Goal: Use online tool/utility: Utilize a website feature to perform a specific function

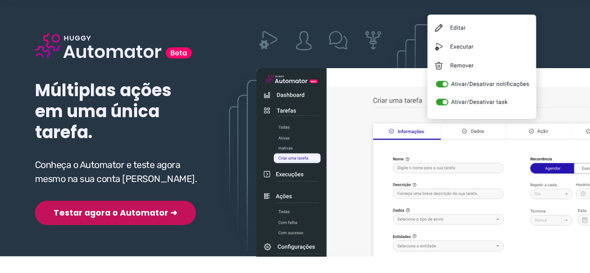
scroll to position [93, 0]
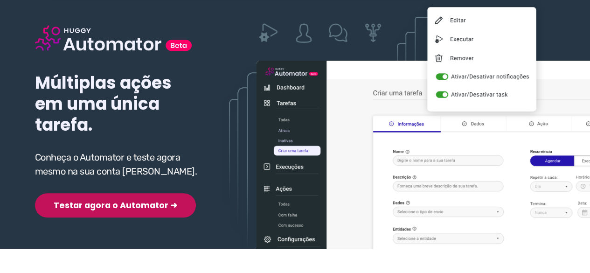
click at [96, 205] on button "Testar agora o Automator ➜" at bounding box center [115, 205] width 161 height 24
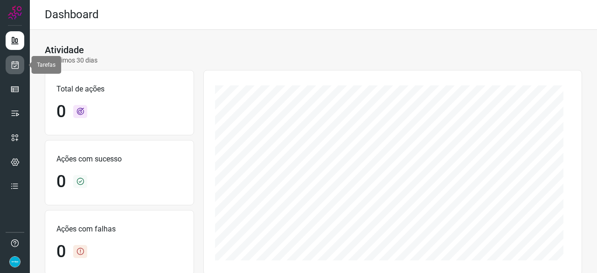
click at [14, 69] on icon at bounding box center [15, 64] width 10 height 9
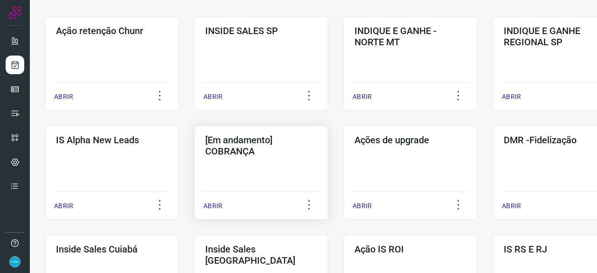
scroll to position [373, 0]
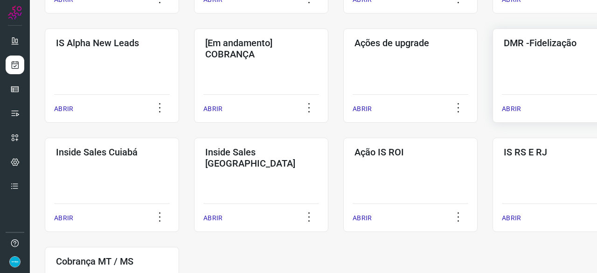
click at [514, 109] on p "ABRIR" at bounding box center [511, 109] width 19 height 10
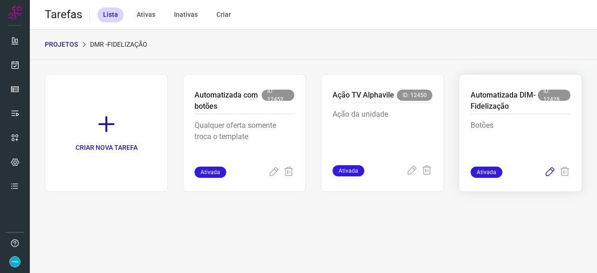
click at [550, 169] on icon at bounding box center [549, 171] width 11 height 11
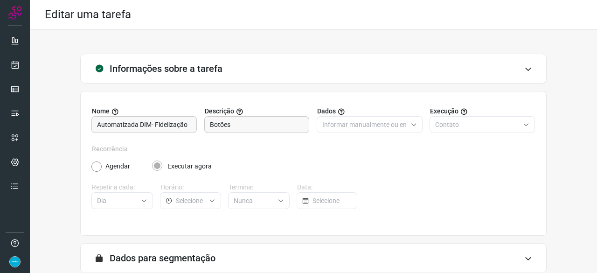
scroll to position [91, 0]
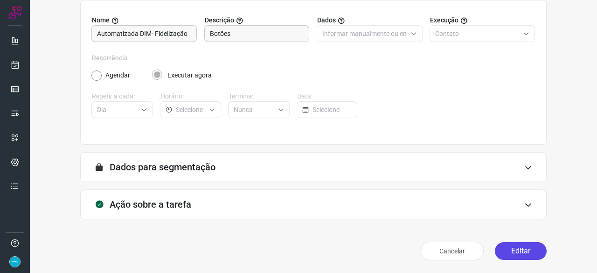
click at [514, 252] on button "Editar" at bounding box center [521, 251] width 52 height 18
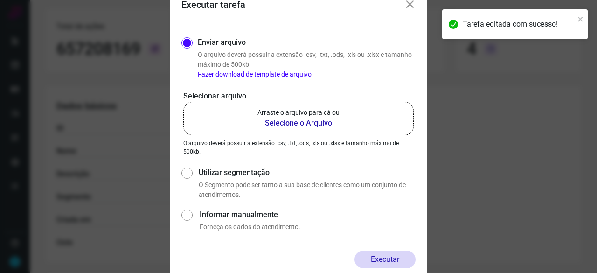
click at [292, 121] on b "Selecione o Arquivo" at bounding box center [298, 122] width 82 height 11
click at [0, 0] on input "Arraste o arquivo para cá ou Selecione o Arquivo" at bounding box center [0, 0] width 0 height 0
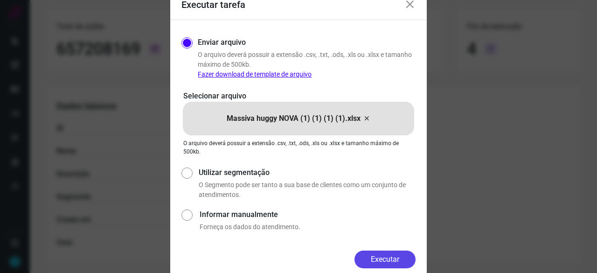
click at [389, 256] on button "Executar" at bounding box center [384, 259] width 61 height 18
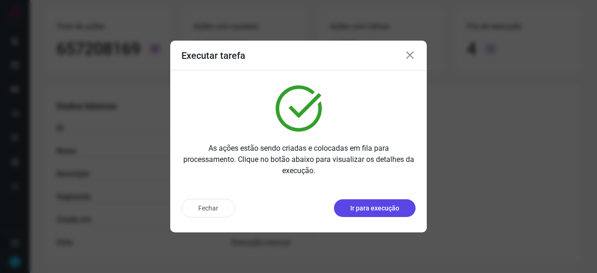
click at [379, 206] on p "Ir para execução" at bounding box center [374, 208] width 49 height 10
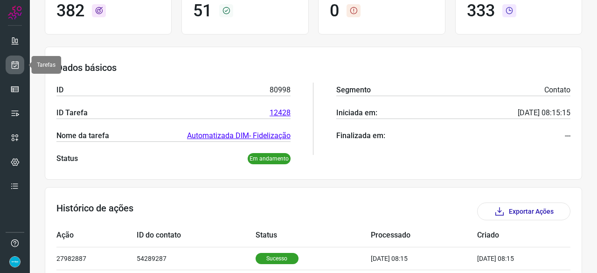
click at [12, 64] on icon at bounding box center [15, 64] width 10 height 9
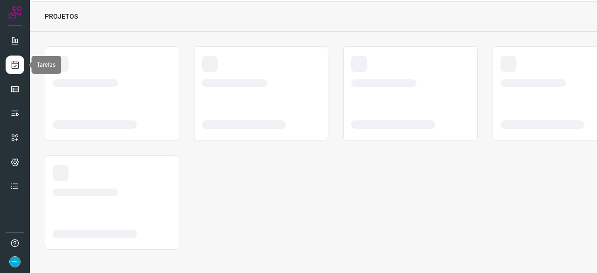
scroll to position [28, 0]
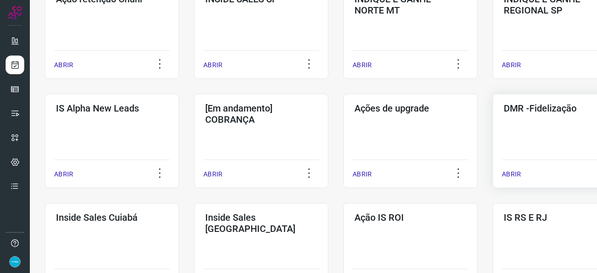
click at [514, 175] on p "ABRIR" at bounding box center [511, 174] width 19 height 10
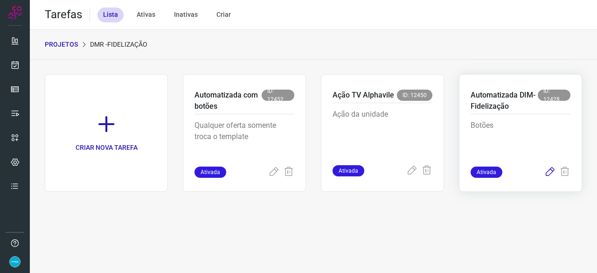
click at [549, 171] on icon at bounding box center [549, 171] width 11 height 11
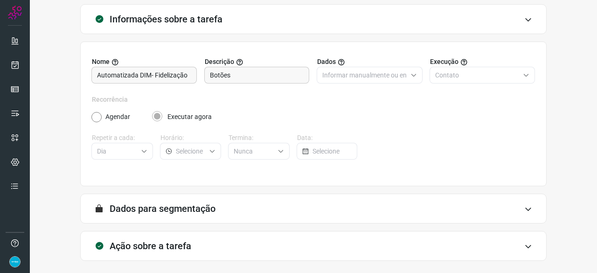
scroll to position [91, 0]
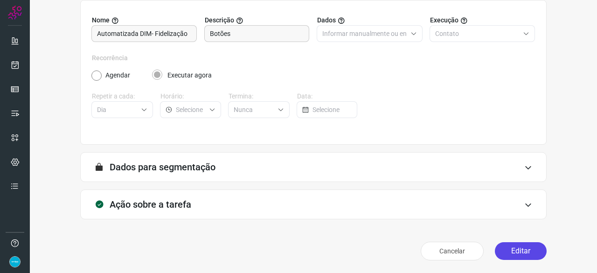
click at [518, 251] on button "Editar" at bounding box center [521, 251] width 52 height 18
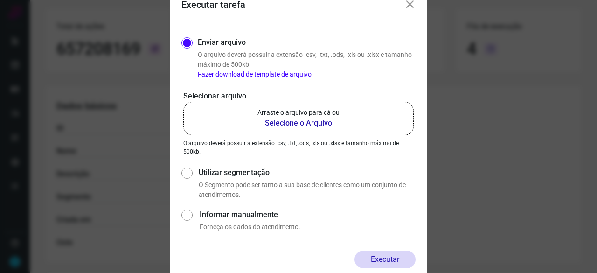
click at [285, 123] on b "Selecione o Arquivo" at bounding box center [298, 122] width 82 height 11
click at [0, 0] on input "Arraste o arquivo para cá ou Selecione o Arquivo" at bounding box center [0, 0] width 0 height 0
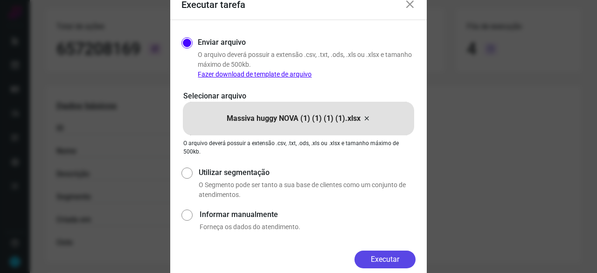
click at [382, 257] on button "Executar" at bounding box center [384, 259] width 61 height 18
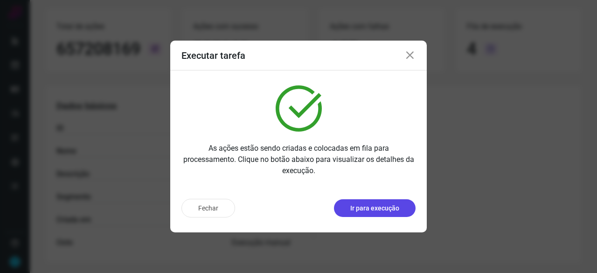
click at [373, 214] on button "Ir para execução" at bounding box center [375, 208] width 82 height 18
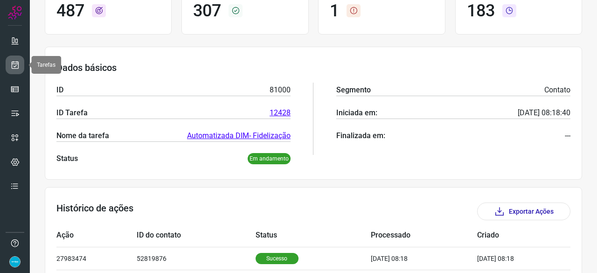
click at [21, 64] on link at bounding box center [15, 64] width 19 height 19
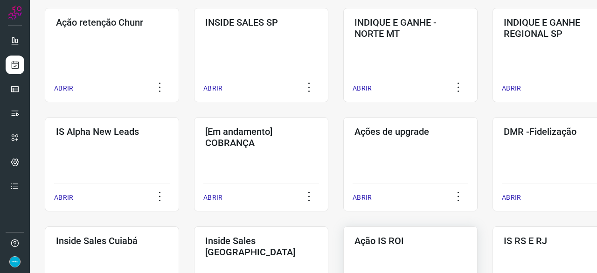
scroll to position [354, 0]
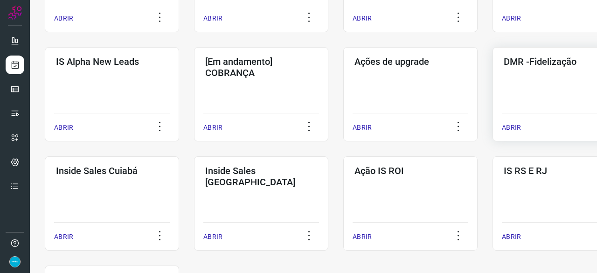
click at [519, 126] on p "ABRIR" at bounding box center [511, 128] width 19 height 10
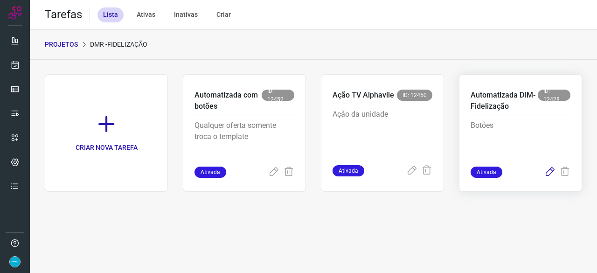
click at [550, 168] on icon at bounding box center [549, 171] width 11 height 11
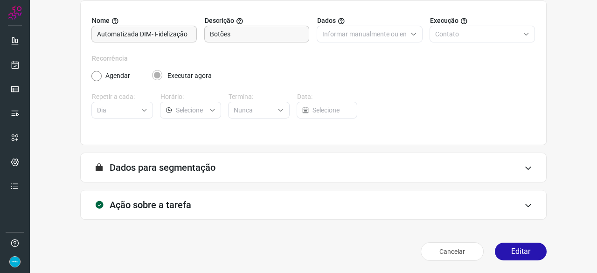
scroll to position [91, 0]
click at [516, 248] on button "Editar" at bounding box center [521, 251] width 52 height 18
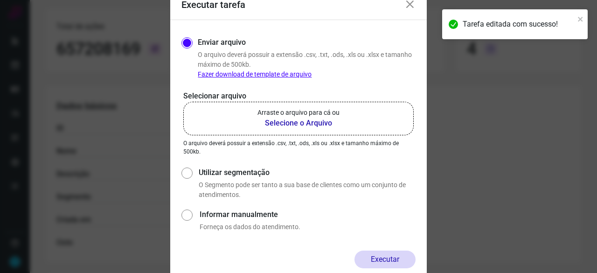
click at [296, 124] on b "Selecione o Arquivo" at bounding box center [298, 122] width 82 height 11
click at [0, 0] on input "Arraste o arquivo para cá ou Selecione o Arquivo" at bounding box center [0, 0] width 0 height 0
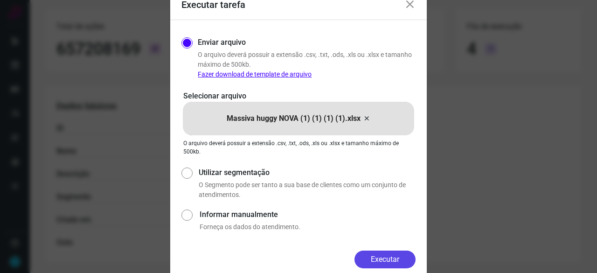
click at [374, 260] on button "Executar" at bounding box center [384, 259] width 61 height 18
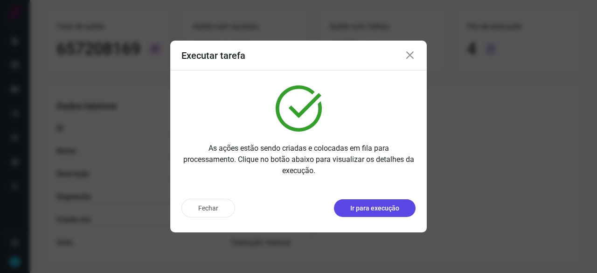
click at [380, 207] on p "Ir para execução" at bounding box center [374, 208] width 49 height 10
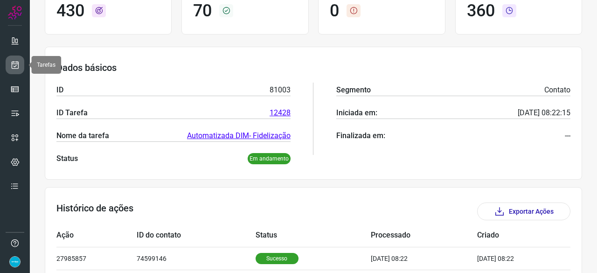
click at [11, 61] on icon at bounding box center [15, 64] width 10 height 9
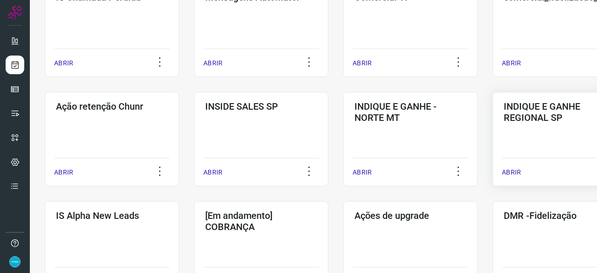
scroll to position [261, 0]
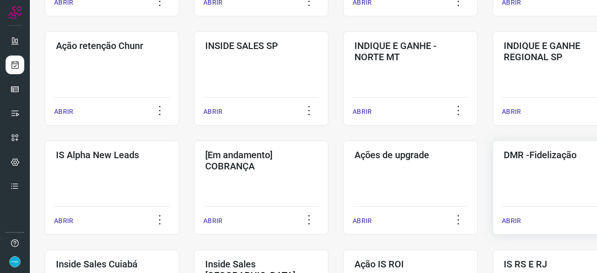
click at [514, 220] on p "ABRIR" at bounding box center [511, 221] width 19 height 10
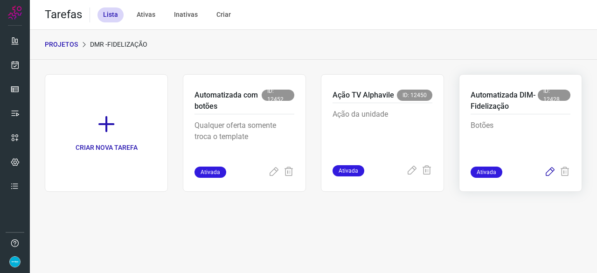
click at [552, 171] on icon at bounding box center [549, 171] width 11 height 11
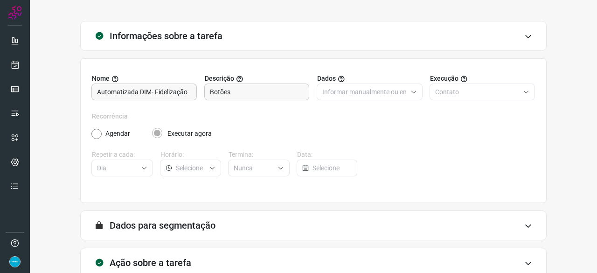
scroll to position [91, 0]
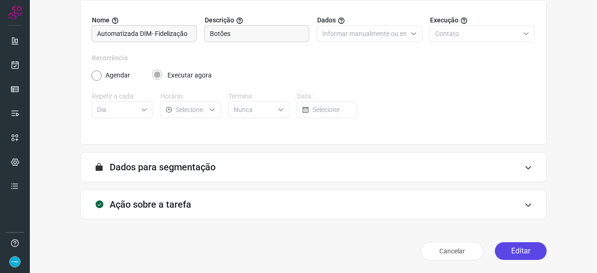
click at [502, 252] on button "Editar" at bounding box center [521, 251] width 52 height 18
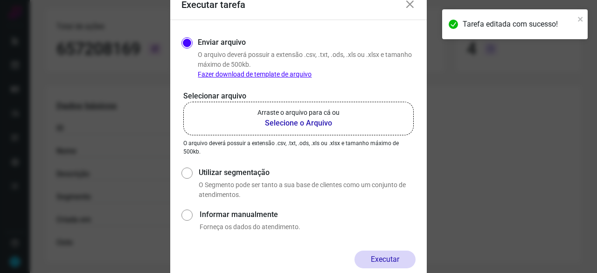
click at [276, 123] on b "Selecione o Arquivo" at bounding box center [298, 122] width 82 height 11
click at [0, 0] on input "Arraste o arquivo para cá ou Selecione o Arquivo" at bounding box center [0, 0] width 0 height 0
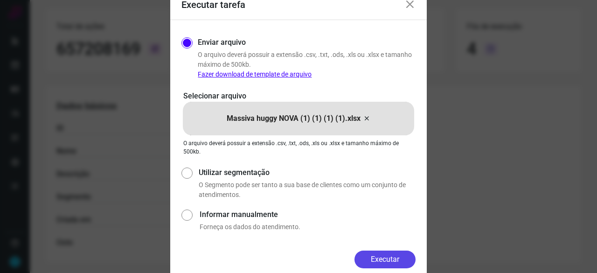
click at [376, 260] on button "Executar" at bounding box center [384, 259] width 61 height 18
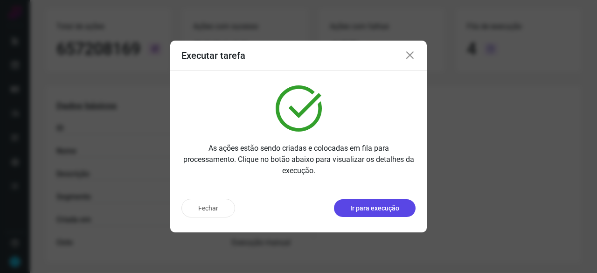
click at [377, 210] on p "Ir para execução" at bounding box center [374, 208] width 49 height 10
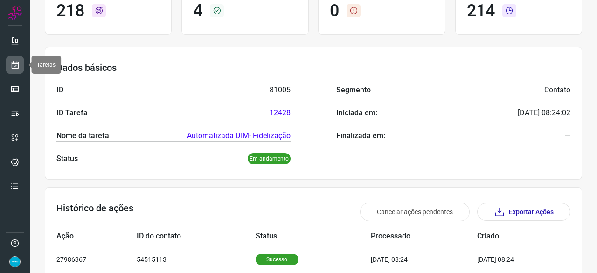
click at [17, 66] on icon at bounding box center [15, 64] width 10 height 9
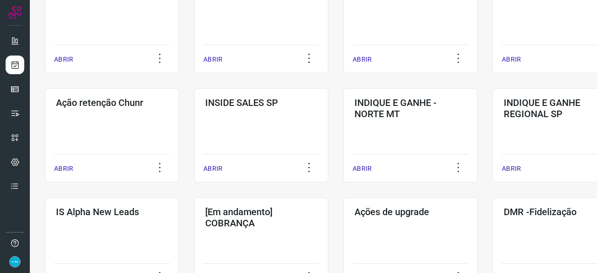
scroll to position [261, 0]
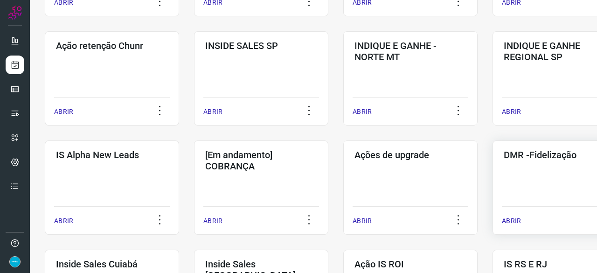
click at [507, 221] on p "ABRIR" at bounding box center [511, 221] width 19 height 10
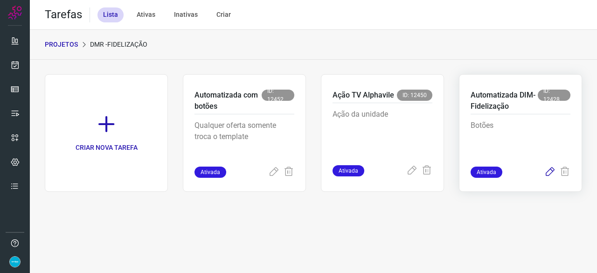
click at [549, 171] on icon at bounding box center [549, 171] width 11 height 11
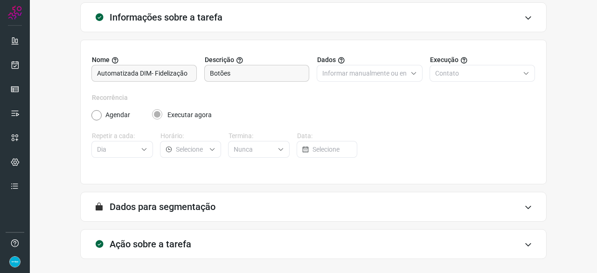
scroll to position [91, 0]
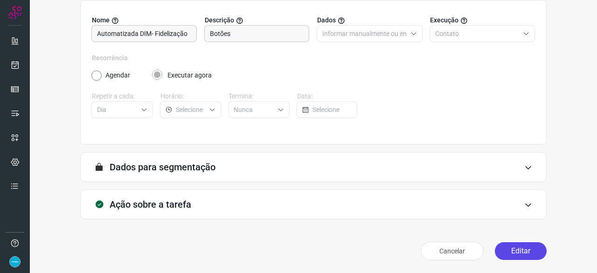
click at [507, 248] on button "Editar" at bounding box center [521, 251] width 52 height 18
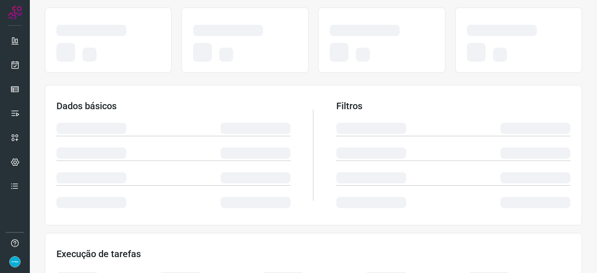
scroll to position [138, 0]
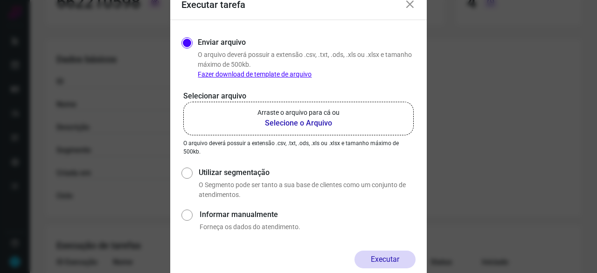
click at [299, 124] on b "Selecione o Arquivo" at bounding box center [298, 122] width 82 height 11
click at [0, 0] on input "Arraste o arquivo para cá ou Selecione o Arquivo" at bounding box center [0, 0] width 0 height 0
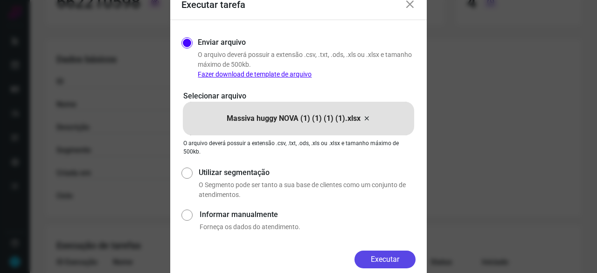
click at [378, 259] on button "Executar" at bounding box center [384, 259] width 61 height 18
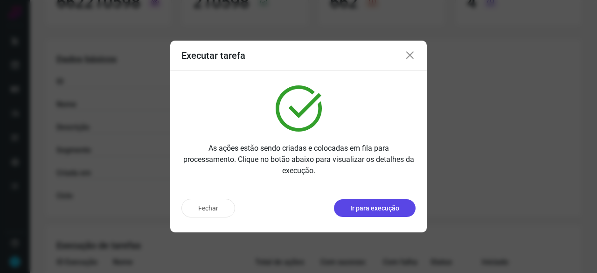
click at [392, 205] on p "Ir para execução" at bounding box center [374, 208] width 49 height 10
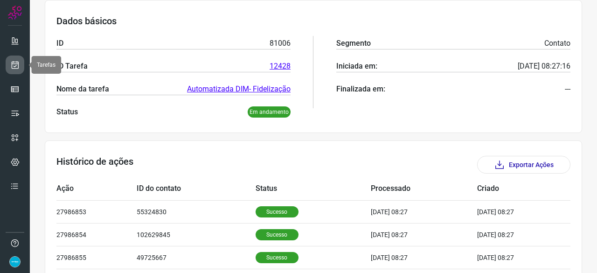
click at [13, 68] on icon at bounding box center [15, 64] width 10 height 9
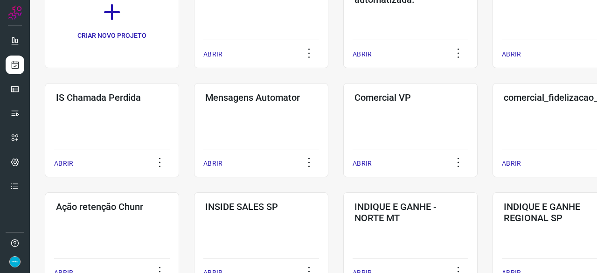
scroll to position [168, 0]
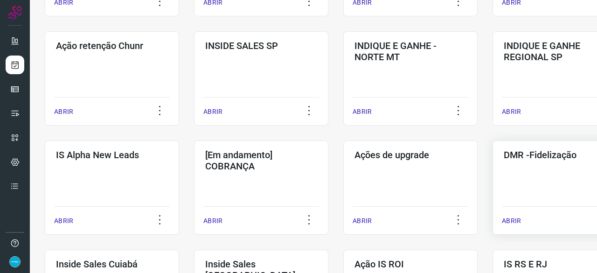
click at [511, 216] on p "ABRIR" at bounding box center [511, 221] width 19 height 10
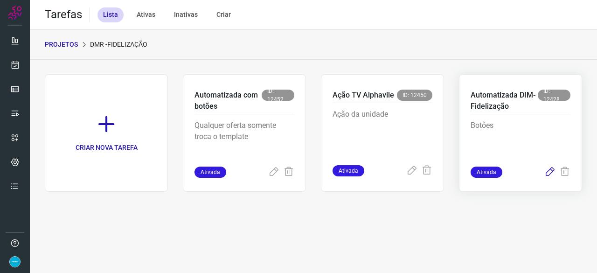
click at [545, 172] on icon at bounding box center [549, 171] width 11 height 11
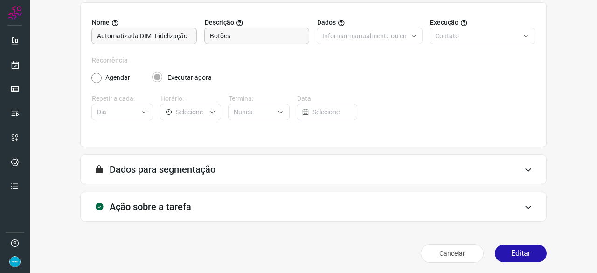
scroll to position [91, 0]
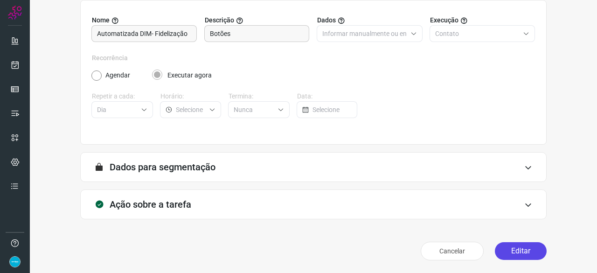
click at [522, 248] on button "Editar" at bounding box center [521, 251] width 52 height 18
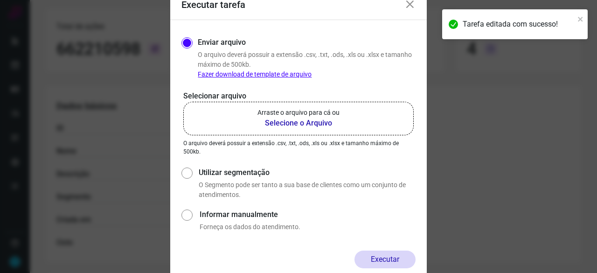
click at [289, 124] on b "Selecione o Arquivo" at bounding box center [298, 122] width 82 height 11
click at [0, 0] on input "Arraste o arquivo para cá ou Selecione o Arquivo" at bounding box center [0, 0] width 0 height 0
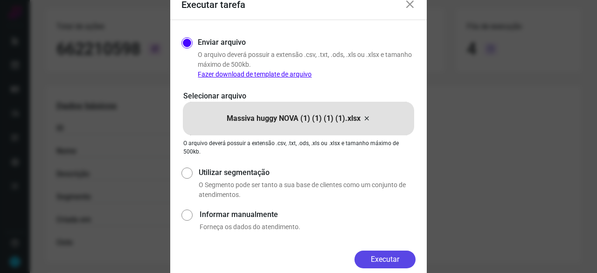
click at [393, 261] on button "Executar" at bounding box center [384, 259] width 61 height 18
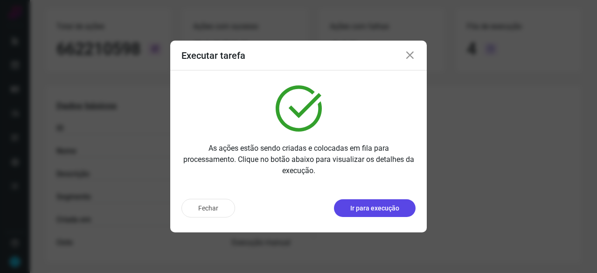
click at [362, 208] on p "Ir para execução" at bounding box center [374, 208] width 49 height 10
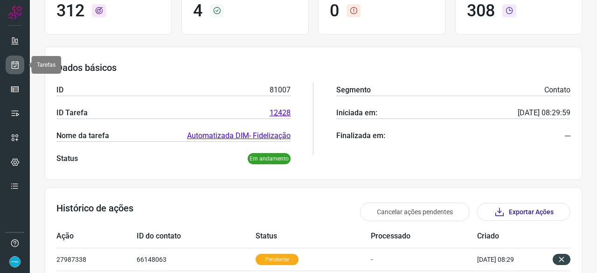
click at [12, 62] on icon at bounding box center [15, 64] width 10 height 9
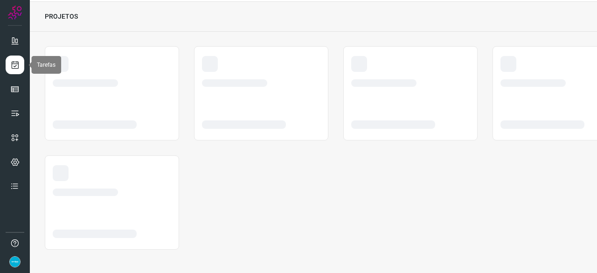
scroll to position [28, 0]
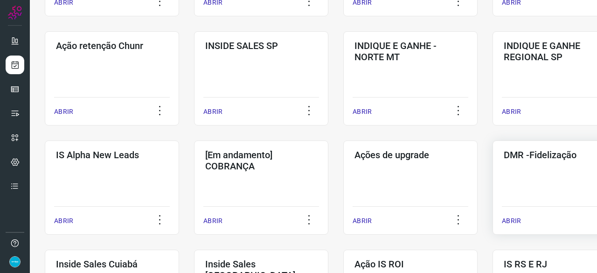
click at [513, 220] on p "ABRIR" at bounding box center [511, 221] width 19 height 10
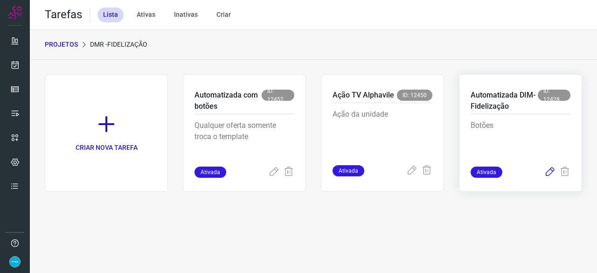
click at [552, 169] on icon at bounding box center [549, 171] width 11 height 11
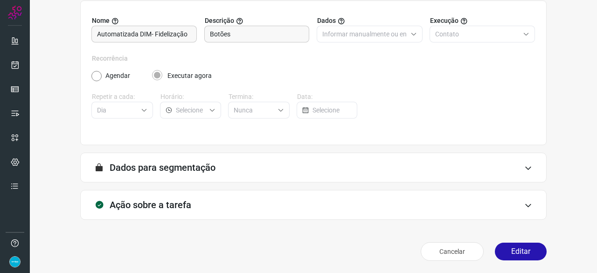
scroll to position [91, 0]
click at [519, 254] on button "Editar" at bounding box center [521, 251] width 52 height 18
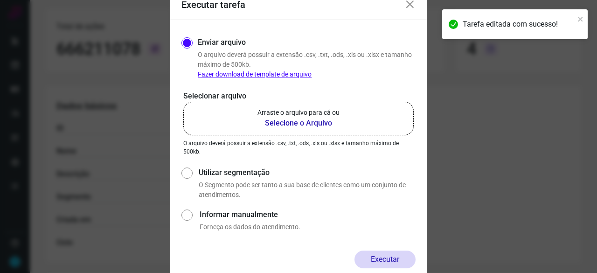
click at [292, 123] on b "Selecione o Arquivo" at bounding box center [298, 122] width 82 height 11
click at [0, 0] on input "Arraste o arquivo para cá ou Selecione o Arquivo" at bounding box center [0, 0] width 0 height 0
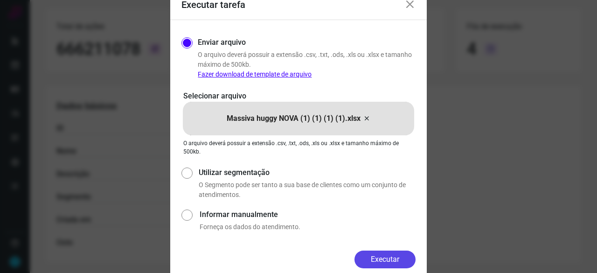
click at [388, 257] on button "Executar" at bounding box center [384, 259] width 61 height 18
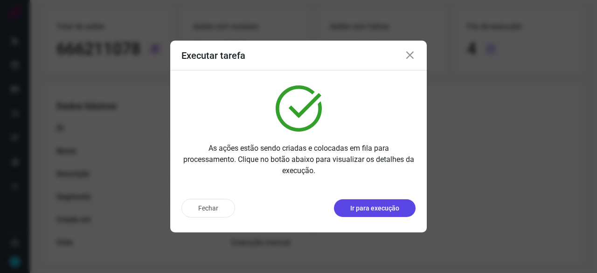
click at [400, 209] on button "Ir para execução" at bounding box center [375, 208] width 82 height 18
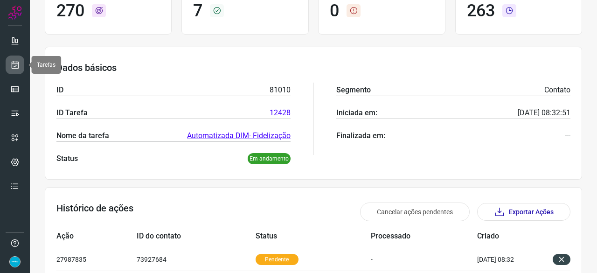
click at [12, 63] on icon at bounding box center [15, 64] width 10 height 9
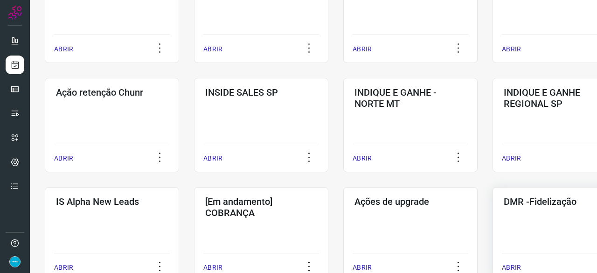
scroll to position [308, 0]
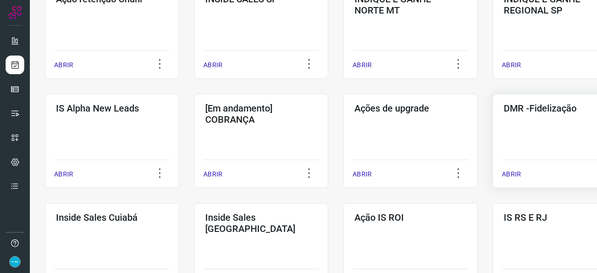
click at [512, 172] on p "ABRIR" at bounding box center [511, 174] width 19 height 10
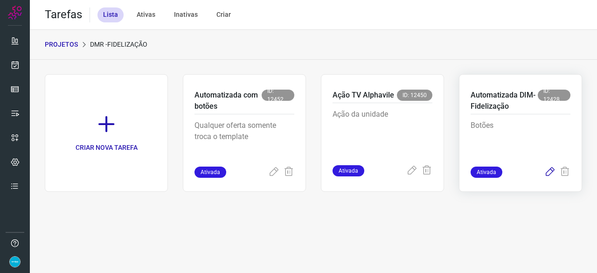
click at [548, 168] on icon at bounding box center [549, 171] width 11 height 11
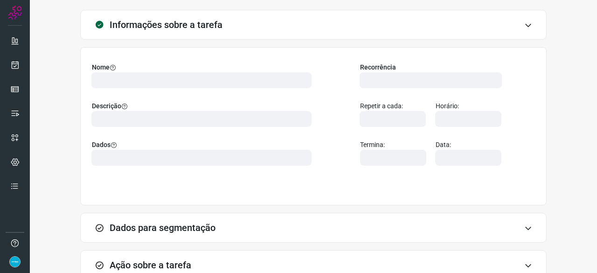
scroll to position [104, 0]
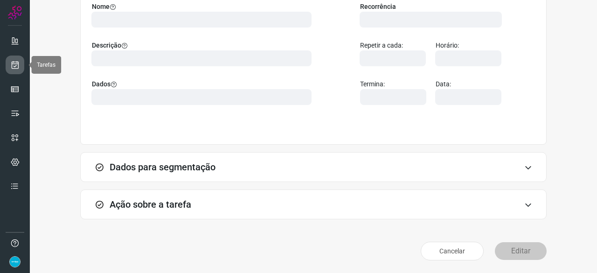
click at [15, 60] on icon at bounding box center [15, 64] width 10 height 9
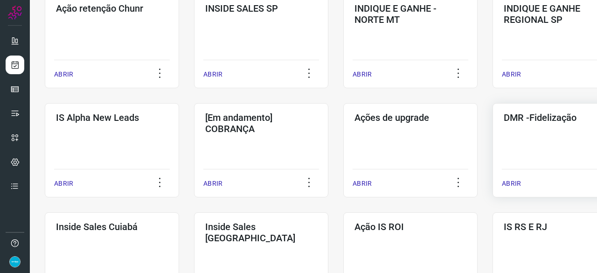
scroll to position [354, 0]
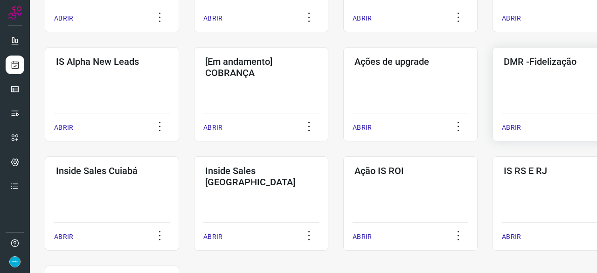
click at [513, 125] on p "ABRIR" at bounding box center [511, 128] width 19 height 10
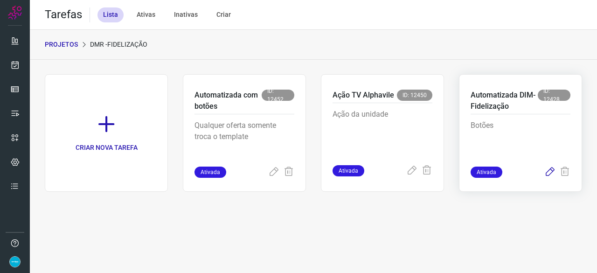
click at [548, 170] on icon at bounding box center [549, 171] width 11 height 11
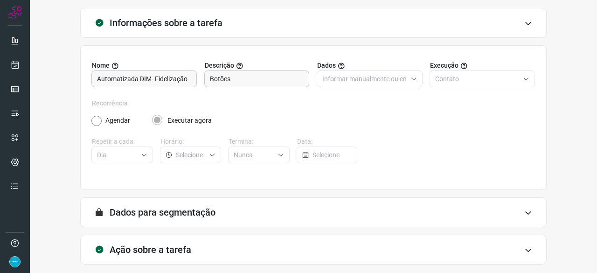
scroll to position [91, 0]
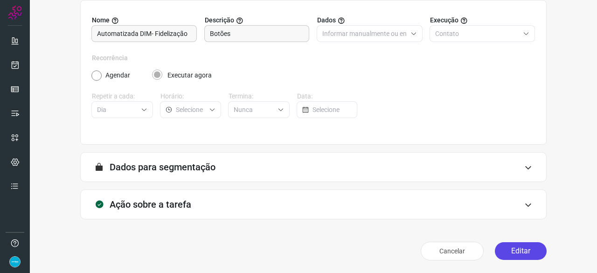
click at [515, 253] on button "Editar" at bounding box center [521, 251] width 52 height 18
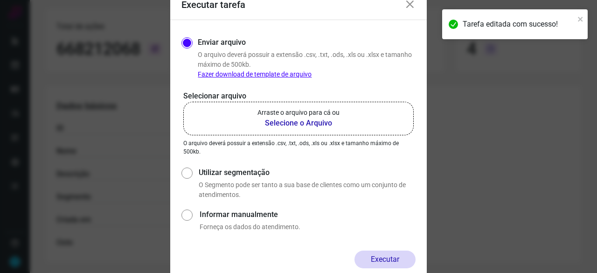
click at [288, 124] on b "Selecione o Arquivo" at bounding box center [298, 122] width 82 height 11
click at [0, 0] on input "Arraste o arquivo para cá ou Selecione o Arquivo" at bounding box center [0, 0] width 0 height 0
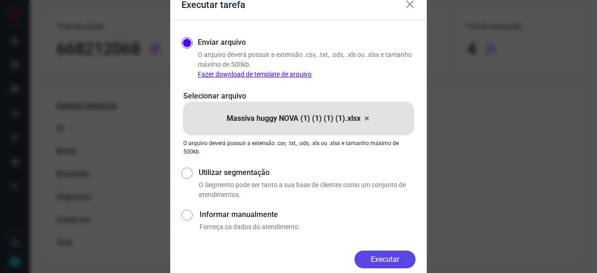
click at [393, 258] on button "Executar" at bounding box center [384, 259] width 61 height 18
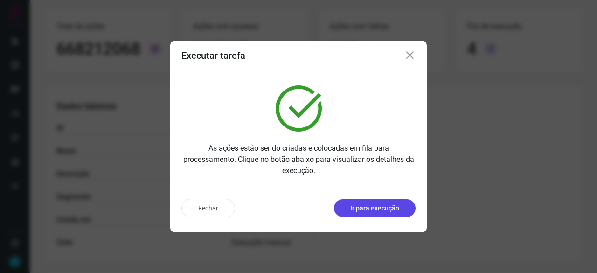
click at [377, 211] on p "Ir para execução" at bounding box center [374, 208] width 49 height 10
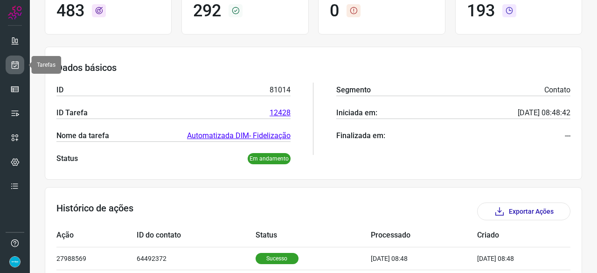
click at [19, 61] on icon at bounding box center [15, 64] width 10 height 9
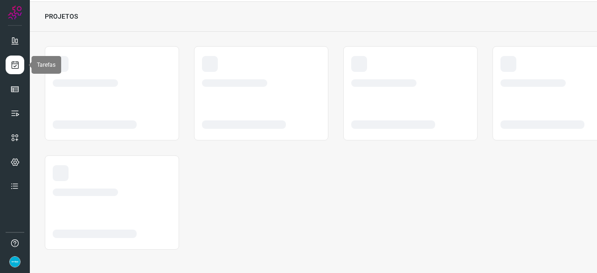
scroll to position [28, 0]
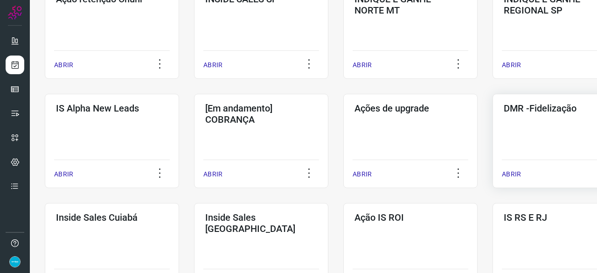
click at [516, 169] on p "ABRIR" at bounding box center [511, 174] width 19 height 10
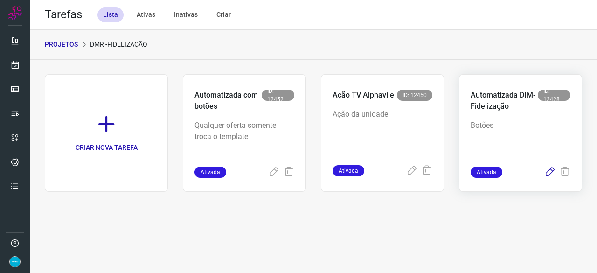
click at [551, 171] on icon at bounding box center [549, 171] width 11 height 11
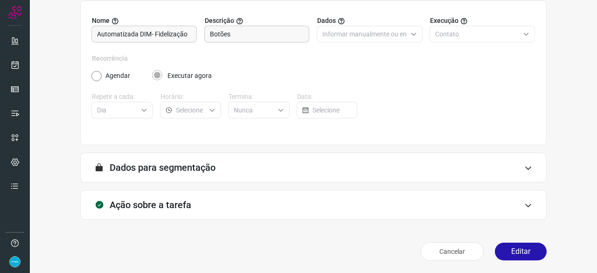
scroll to position [91, 0]
click at [524, 248] on button "Editar" at bounding box center [521, 251] width 52 height 18
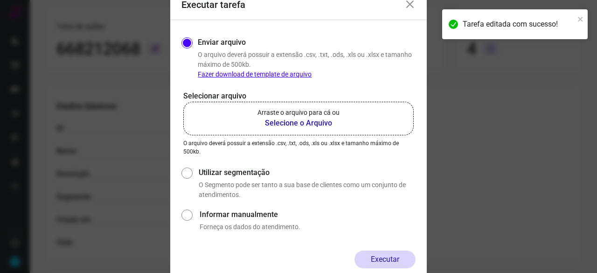
click at [298, 120] on b "Selecione o Arquivo" at bounding box center [298, 122] width 82 height 11
click at [0, 0] on input "Arraste o arquivo para cá ou Selecione o Arquivo" at bounding box center [0, 0] width 0 height 0
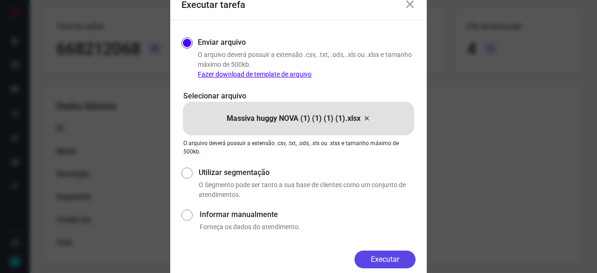
click at [386, 261] on button "Executar" at bounding box center [384, 259] width 61 height 18
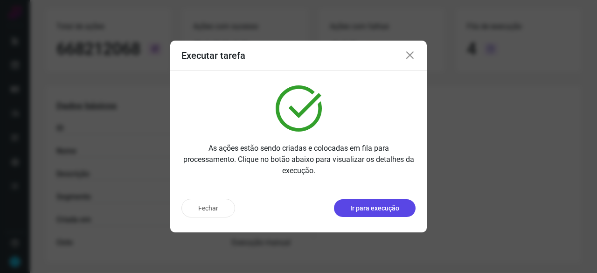
click at [389, 205] on p "Ir para execução" at bounding box center [374, 208] width 49 height 10
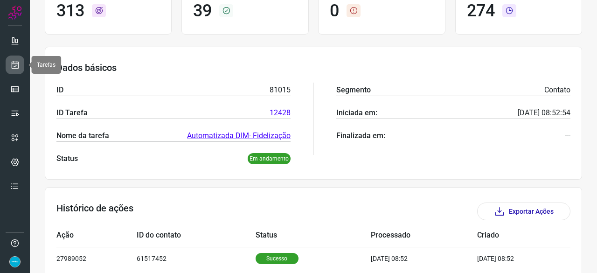
click at [13, 65] on icon at bounding box center [15, 64] width 10 height 9
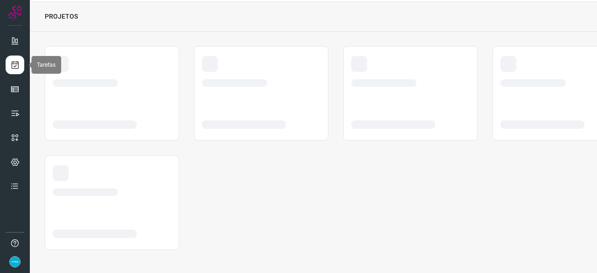
scroll to position [28, 0]
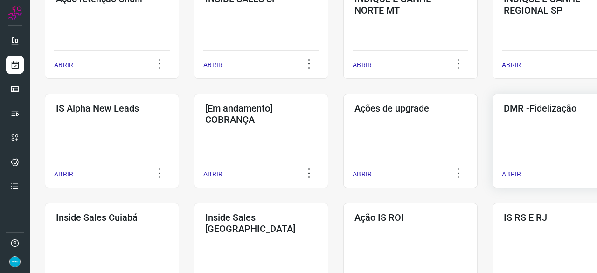
click at [515, 172] on p "ABRIR" at bounding box center [511, 174] width 19 height 10
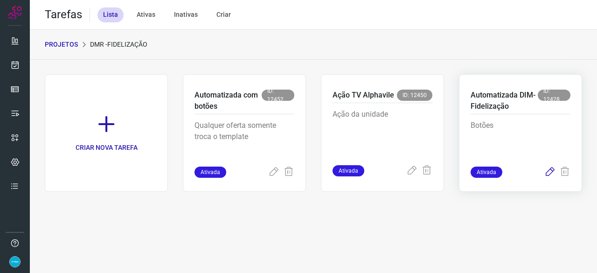
click at [549, 170] on icon at bounding box center [549, 171] width 11 height 11
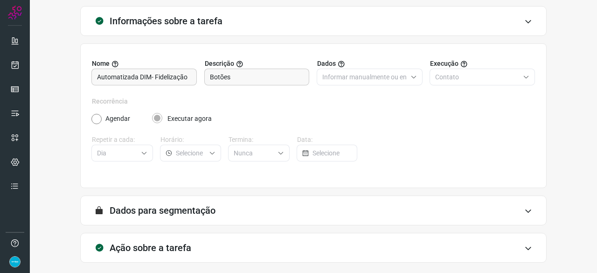
scroll to position [91, 0]
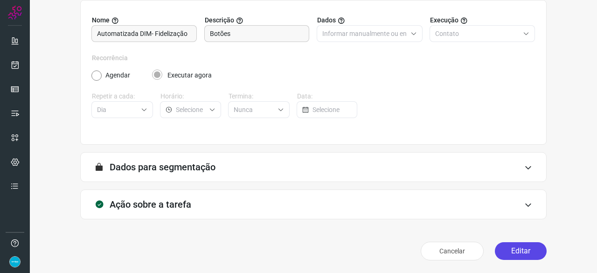
click at [515, 248] on button "Editar" at bounding box center [521, 251] width 52 height 18
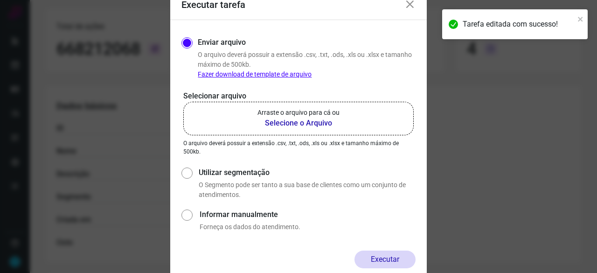
click at [299, 124] on b "Selecione o Arquivo" at bounding box center [298, 122] width 82 height 11
click at [0, 0] on input "Arraste o arquivo para cá ou Selecione o Arquivo" at bounding box center [0, 0] width 0 height 0
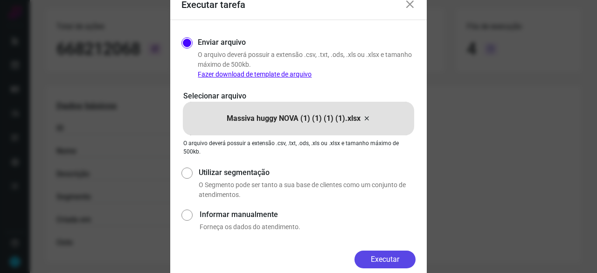
click at [393, 259] on button "Executar" at bounding box center [384, 259] width 61 height 18
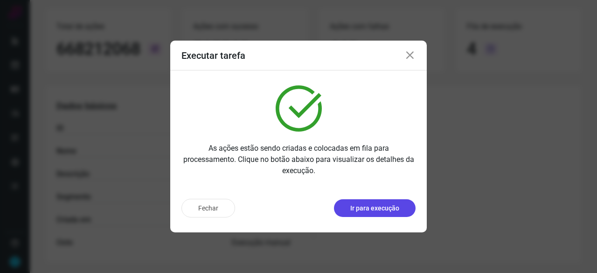
click at [370, 210] on p "Ir para execução" at bounding box center [374, 208] width 49 height 10
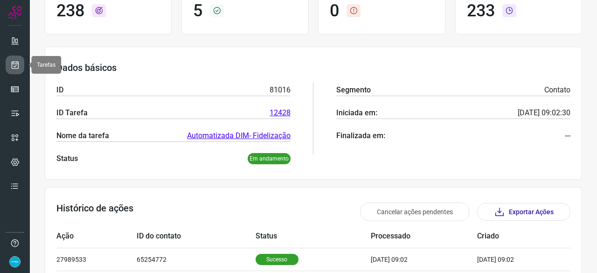
click at [13, 65] on icon at bounding box center [15, 64] width 10 height 9
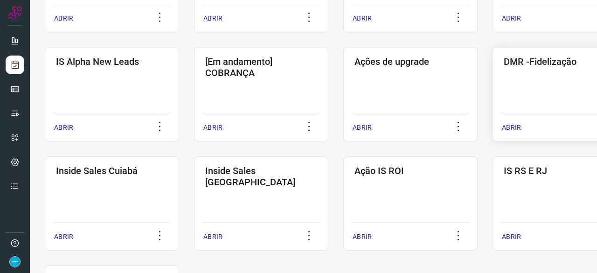
click at [511, 126] on p "ABRIR" at bounding box center [511, 128] width 19 height 10
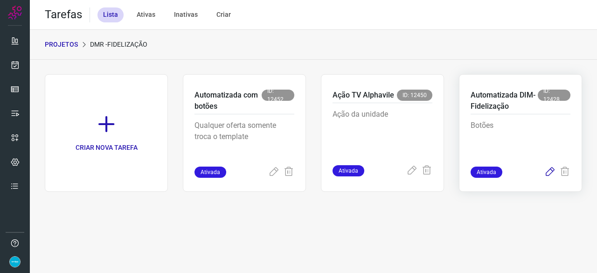
click at [548, 172] on icon at bounding box center [549, 171] width 11 height 11
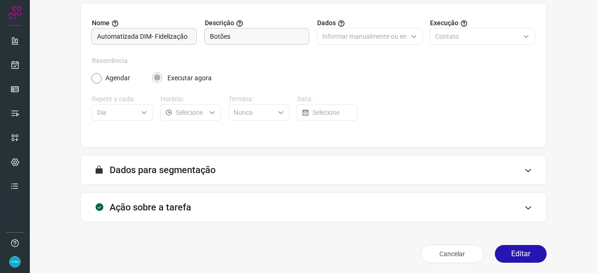
scroll to position [91, 0]
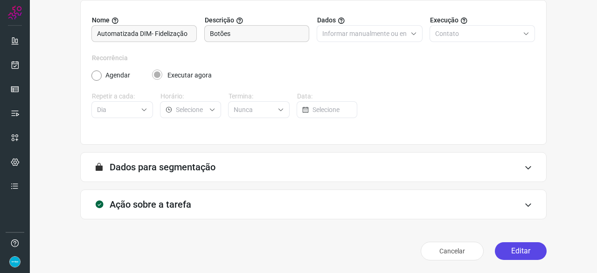
click at [520, 250] on button "Editar" at bounding box center [521, 251] width 52 height 18
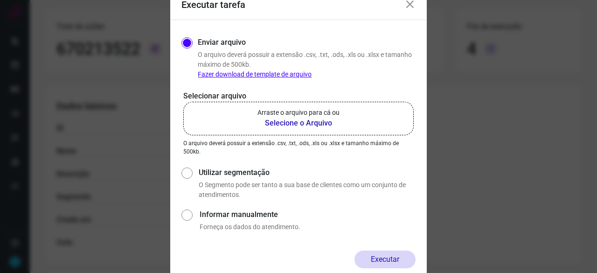
click at [308, 123] on b "Selecione o Arquivo" at bounding box center [298, 122] width 82 height 11
click at [0, 0] on input "Arraste o arquivo para cá ou Selecione o Arquivo" at bounding box center [0, 0] width 0 height 0
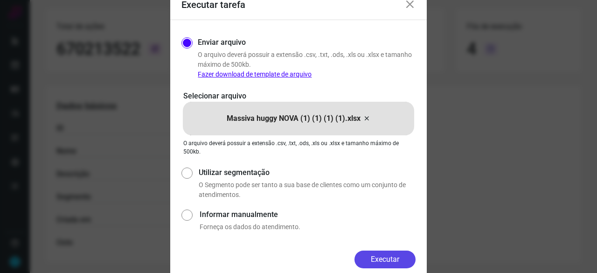
click at [390, 257] on button "Executar" at bounding box center [384, 259] width 61 height 18
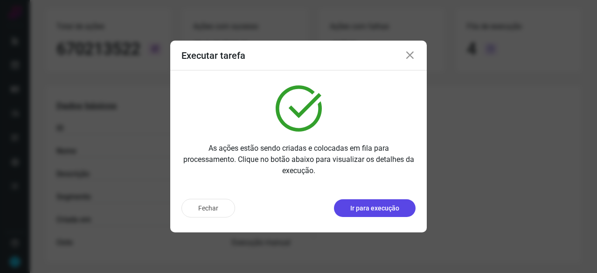
click at [364, 210] on p "Ir para execução" at bounding box center [374, 208] width 49 height 10
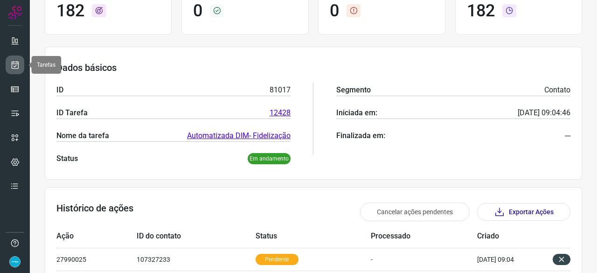
click at [14, 64] on icon at bounding box center [15, 64] width 10 height 9
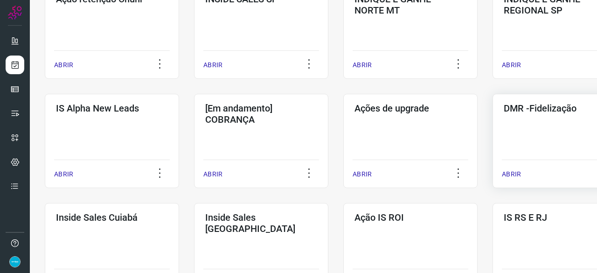
click at [513, 174] on p "ABRIR" at bounding box center [511, 174] width 19 height 10
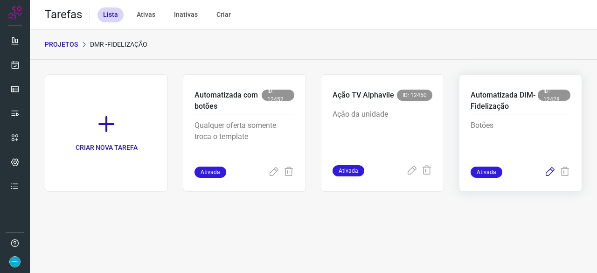
click at [550, 173] on icon at bounding box center [549, 171] width 11 height 11
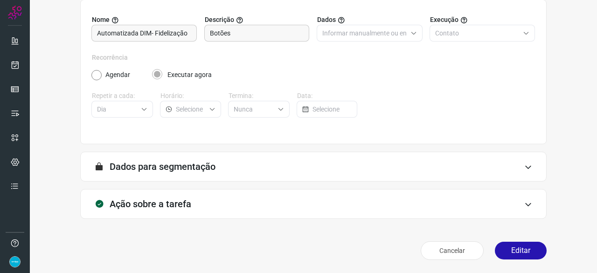
scroll to position [91, 0]
click at [529, 250] on button "Editar" at bounding box center [521, 251] width 52 height 18
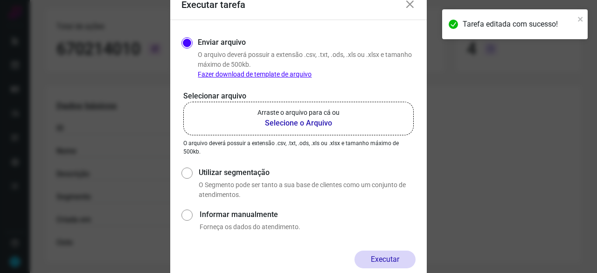
click at [278, 125] on b "Selecione o Arquivo" at bounding box center [298, 122] width 82 height 11
click at [0, 0] on input "Arraste o arquivo para cá ou Selecione o Arquivo" at bounding box center [0, 0] width 0 height 0
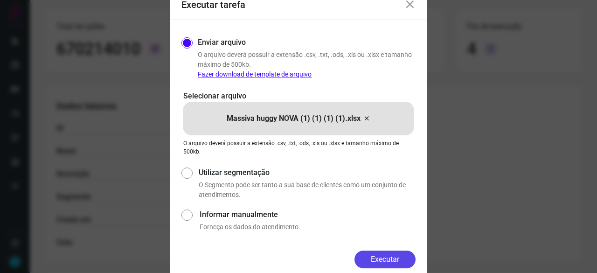
click at [401, 259] on button "Executar" at bounding box center [384, 259] width 61 height 18
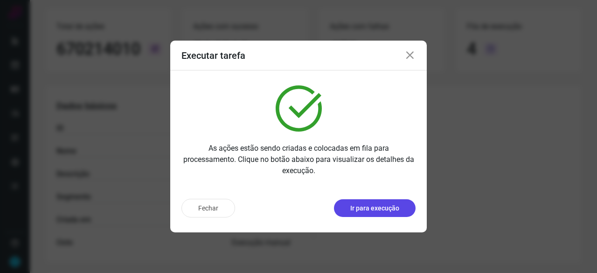
click at [370, 213] on button "Ir para execução" at bounding box center [375, 208] width 82 height 18
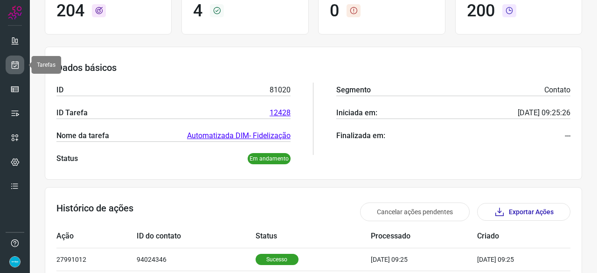
click at [15, 62] on icon at bounding box center [15, 64] width 10 height 9
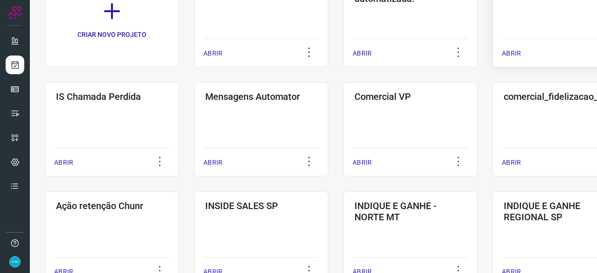
scroll to position [121, 0]
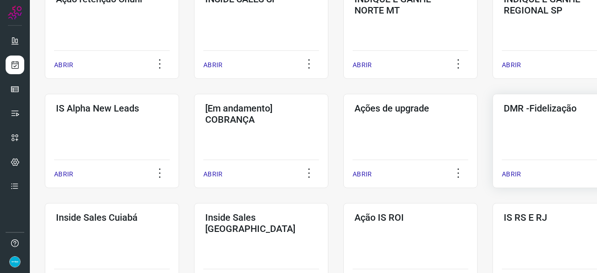
click at [512, 172] on p "ABRIR" at bounding box center [511, 174] width 19 height 10
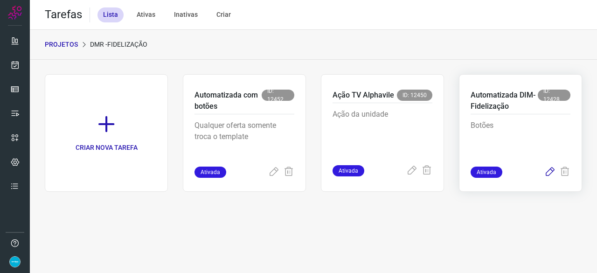
click at [549, 170] on icon at bounding box center [549, 171] width 11 height 11
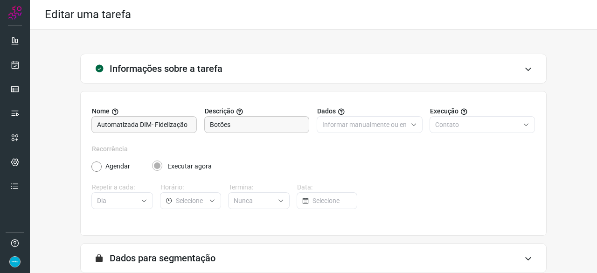
scroll to position [91, 0]
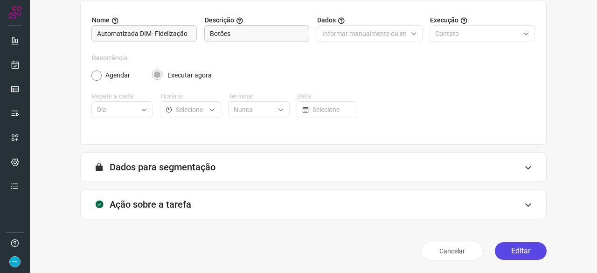
click at [518, 250] on button "Editar" at bounding box center [521, 251] width 52 height 18
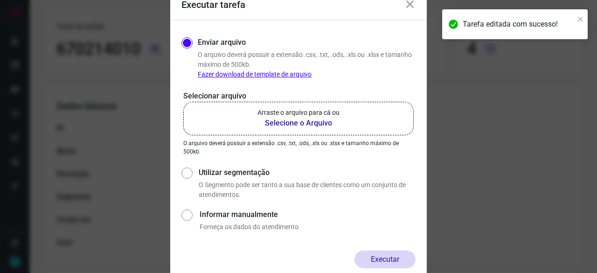
click at [312, 123] on b "Selecione o Arquivo" at bounding box center [298, 122] width 82 height 11
click at [0, 0] on input "Arraste o arquivo para cá ou Selecione o Arquivo" at bounding box center [0, 0] width 0 height 0
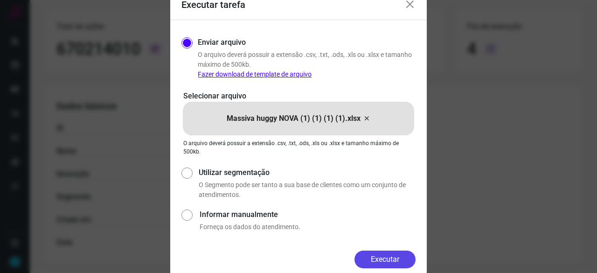
click at [386, 259] on button "Executar" at bounding box center [384, 259] width 61 height 18
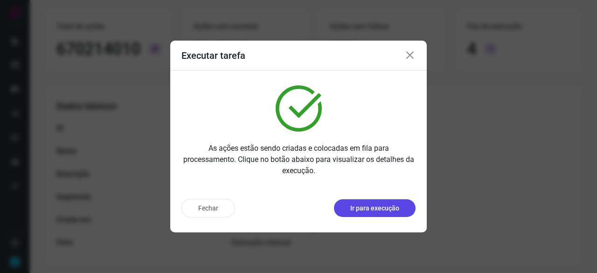
click at [378, 212] on p "Ir para execução" at bounding box center [374, 208] width 49 height 10
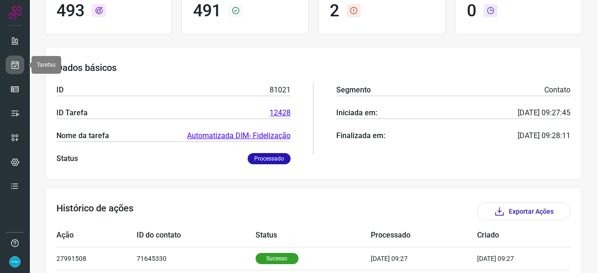
click at [12, 68] on icon at bounding box center [15, 64] width 10 height 9
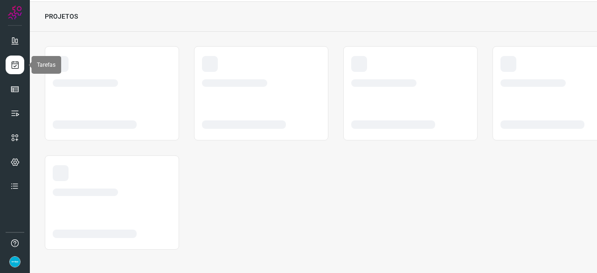
scroll to position [28, 0]
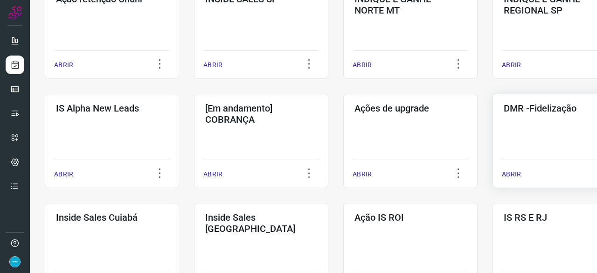
click at [513, 172] on p "ABRIR" at bounding box center [511, 174] width 19 height 10
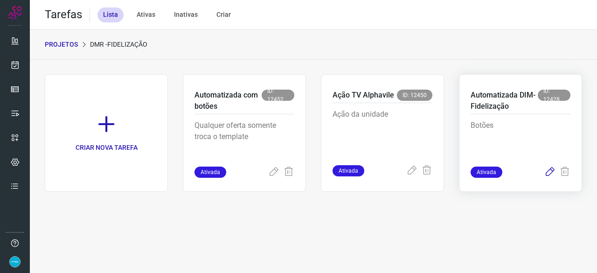
click at [549, 172] on icon at bounding box center [549, 171] width 11 height 11
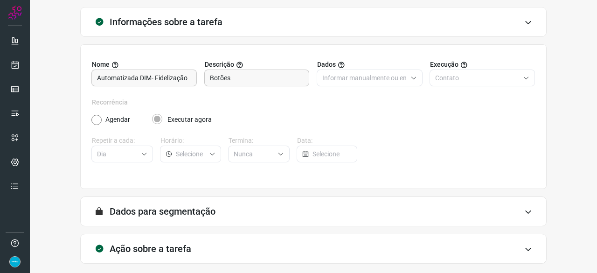
scroll to position [91, 0]
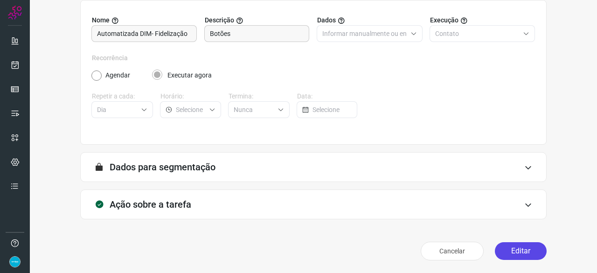
click at [515, 251] on button "Editar" at bounding box center [521, 251] width 52 height 18
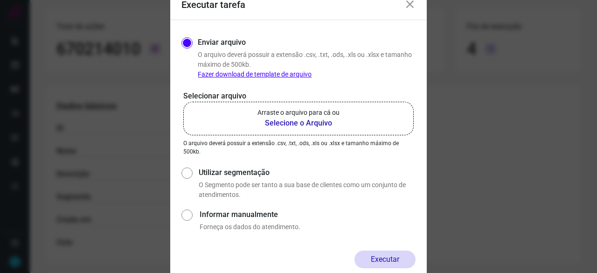
click at [315, 123] on b "Selecione o Arquivo" at bounding box center [298, 122] width 82 height 11
click at [0, 0] on input "Arraste o arquivo para cá ou Selecione o Arquivo" at bounding box center [0, 0] width 0 height 0
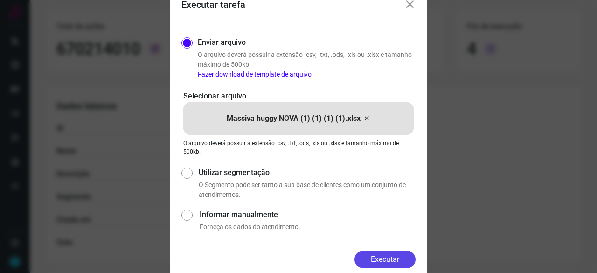
click at [391, 263] on button "Executar" at bounding box center [384, 259] width 61 height 18
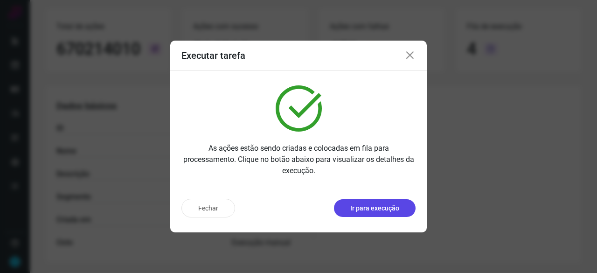
click at [387, 207] on p "Ir para execução" at bounding box center [374, 208] width 49 height 10
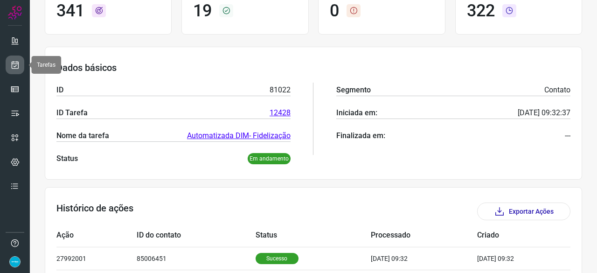
click at [15, 64] on icon at bounding box center [15, 64] width 10 height 9
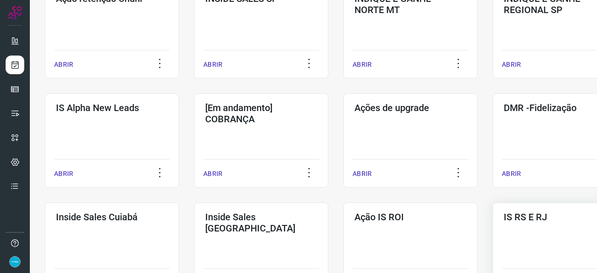
scroll to position [354, 0]
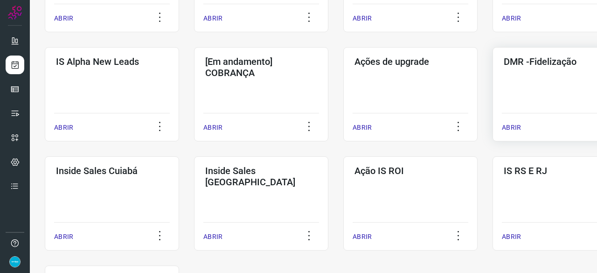
click at [511, 125] on p "ABRIR" at bounding box center [511, 128] width 19 height 10
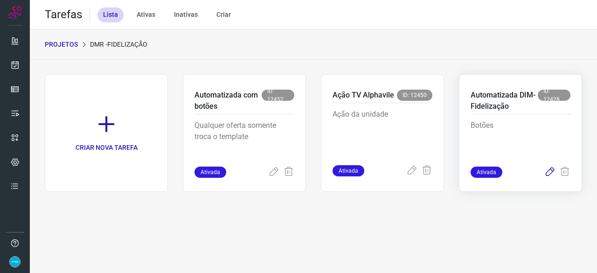
click at [547, 172] on icon at bounding box center [549, 171] width 11 height 11
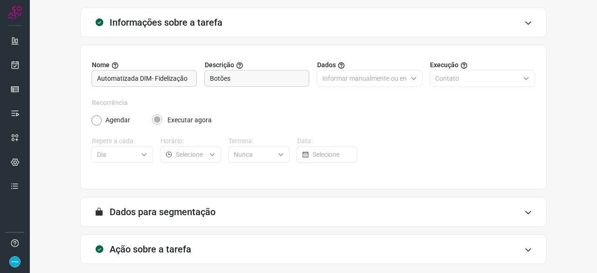
scroll to position [91, 0]
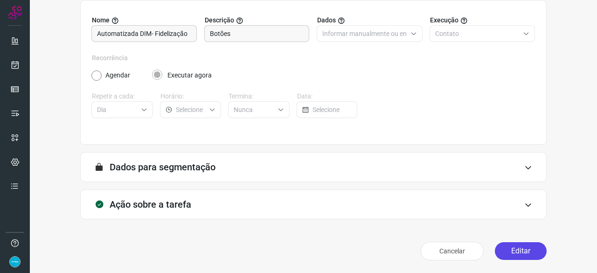
click at [509, 251] on button "Editar" at bounding box center [521, 251] width 52 height 18
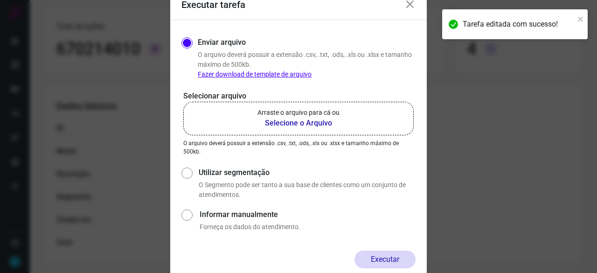
click at [271, 123] on b "Selecione o Arquivo" at bounding box center [298, 122] width 82 height 11
click at [0, 0] on input "Arraste o arquivo para cá ou Selecione o Arquivo" at bounding box center [0, 0] width 0 height 0
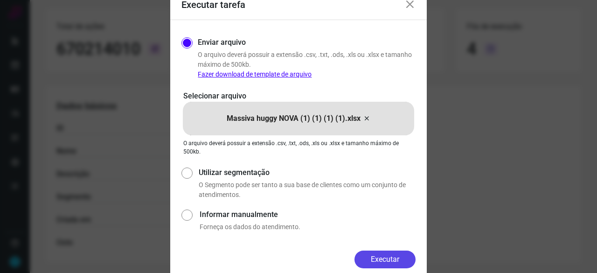
click at [377, 259] on button "Executar" at bounding box center [384, 259] width 61 height 18
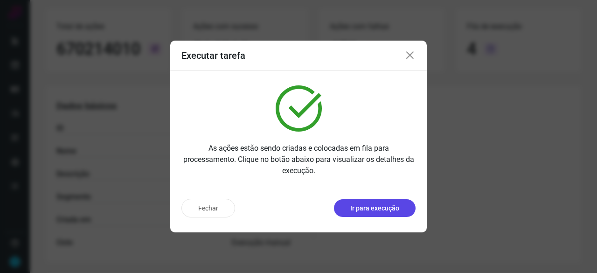
click at [373, 206] on p "Ir para execução" at bounding box center [374, 208] width 49 height 10
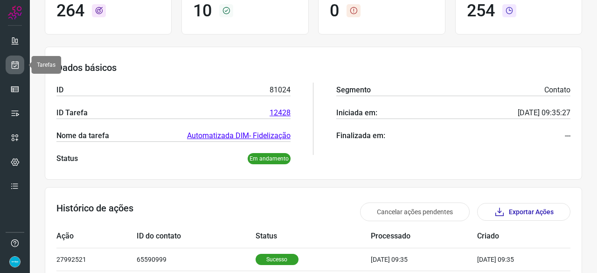
click at [16, 62] on icon at bounding box center [15, 64] width 10 height 9
